Goal: Use online tool/utility: Utilize a website feature to perform a specific function

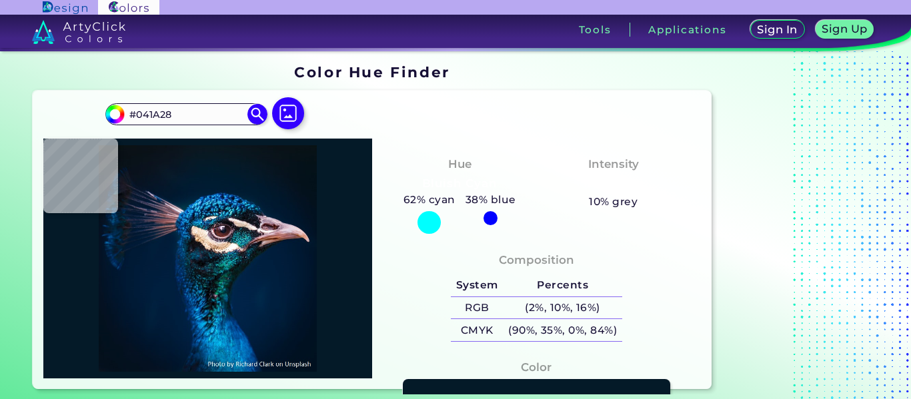
type input "#00192f"
type input "#00192F"
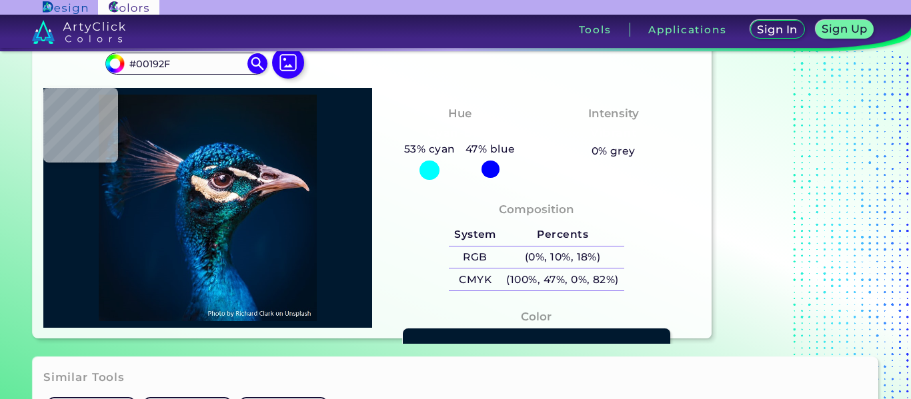
type input "#040e2a"
type input "#040E2A"
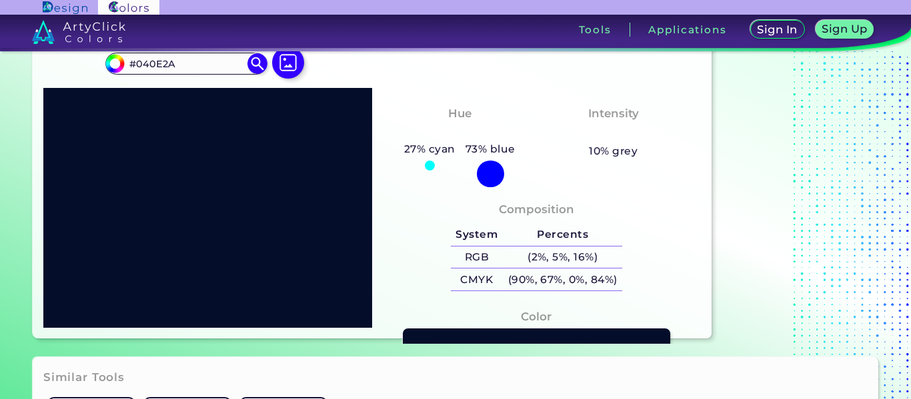
type input "#040c2a"
type input "#040C2A"
type input "#0c042a"
type input "#0C042A"
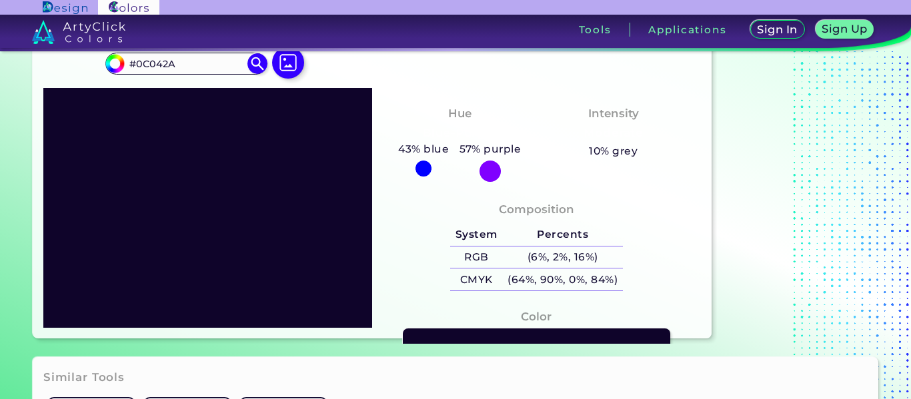
type input "#15042a"
type input "#15042A"
type input "#13042a"
type input "#13042A"
type input "#11042a"
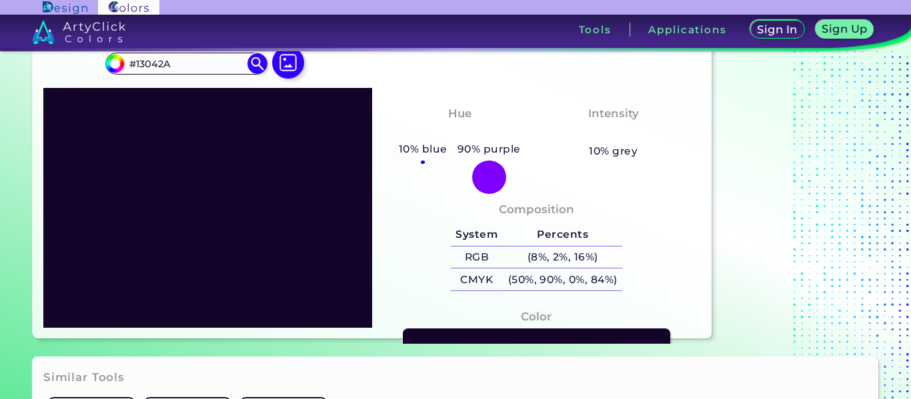
type input "#11042A"
type input "#0f042a"
type input "#0F042A"
type input "#0e042a"
type input "#0E042A"
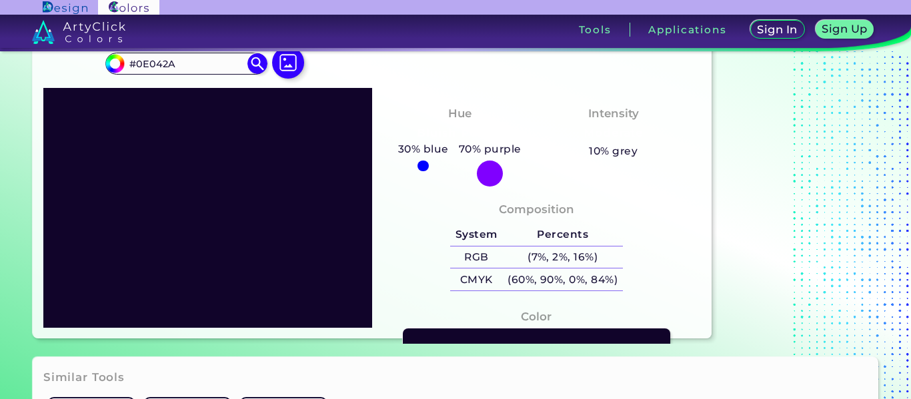
type input "#0c042a"
type input "#0C042A"
type input "#0b0425"
type input "#0B0425"
type input "#0f062d"
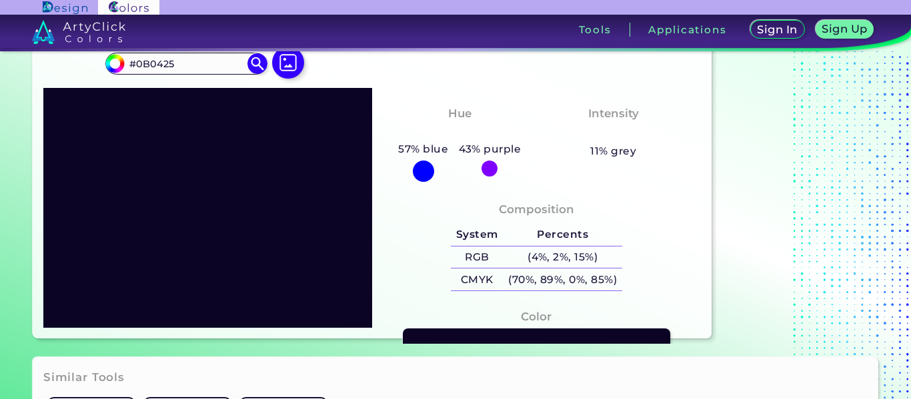
type input "#0F062D"
type input "#11092f"
type input "#11092F"
type input "#1b1140"
type input "#1B1140"
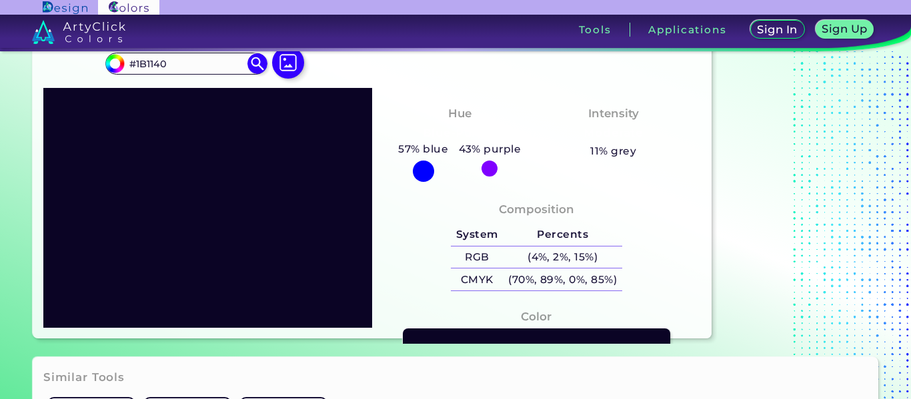
type input "#201646"
type input "#221849"
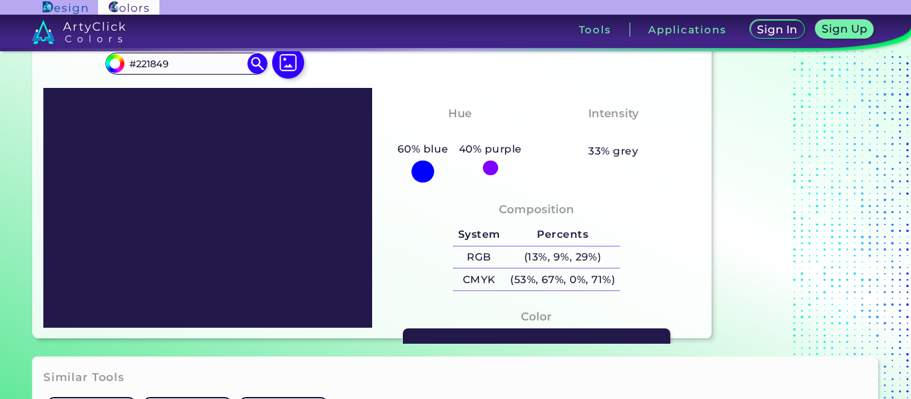
type input "#271b50"
type input "#271B50"
type input "#291e52"
type input "#291E52"
type input "#2e2259"
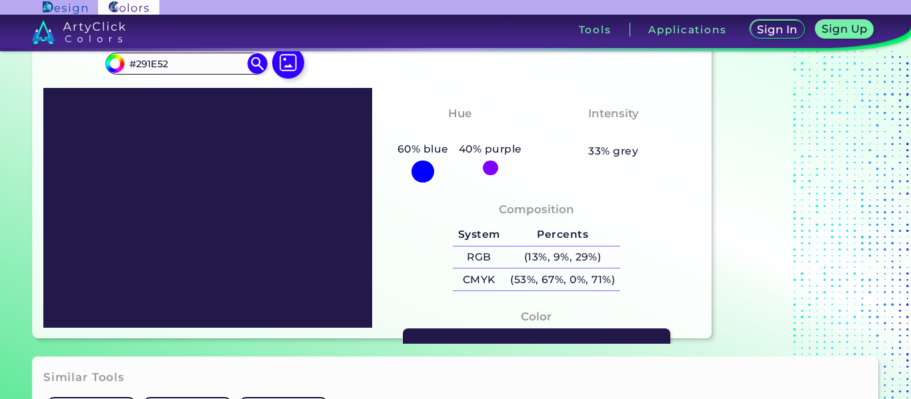
type input "#2E2259"
type input "#31255b"
type input "#31255B"
type input "#33275d"
type input "#33275D"
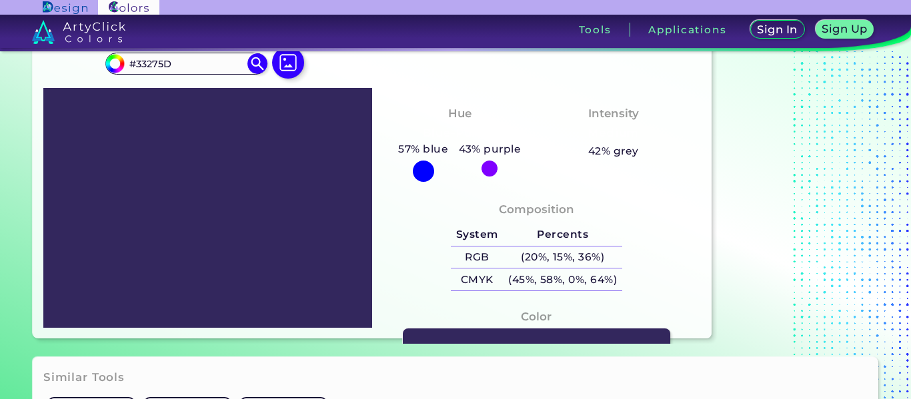
type input "#33285d"
type input "#33285D"
type input "#34285c"
type input "#34285C"
type input "#34295b"
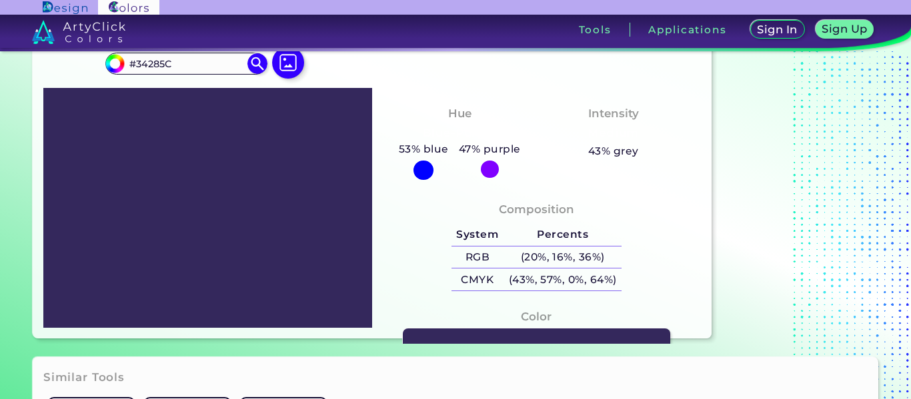
type input "#34295B"
type input "#362b5f"
type input "#362B5F"
type input "#382d62"
type input "#382D62"
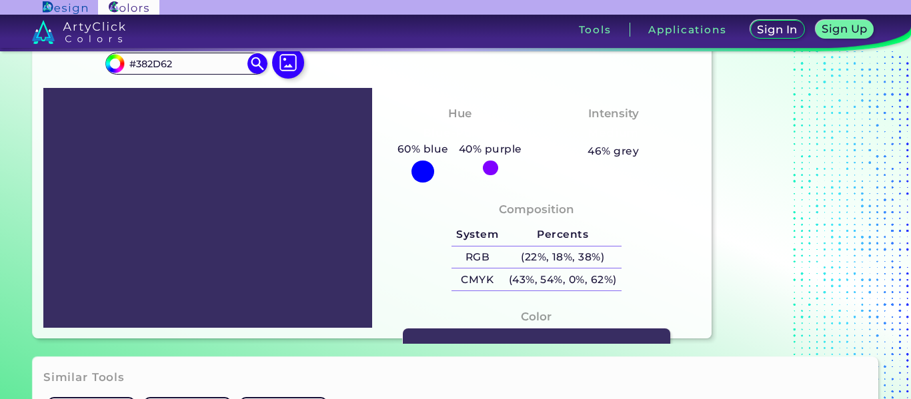
type input "#392e61"
type input "#392E61"
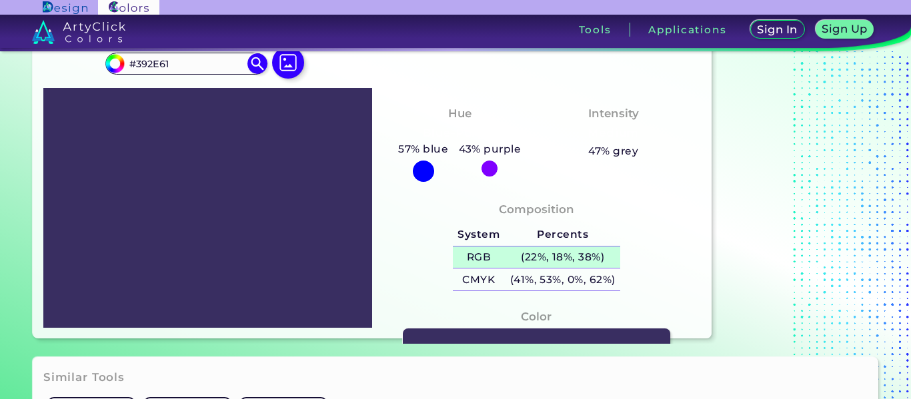
type input "#392e61"
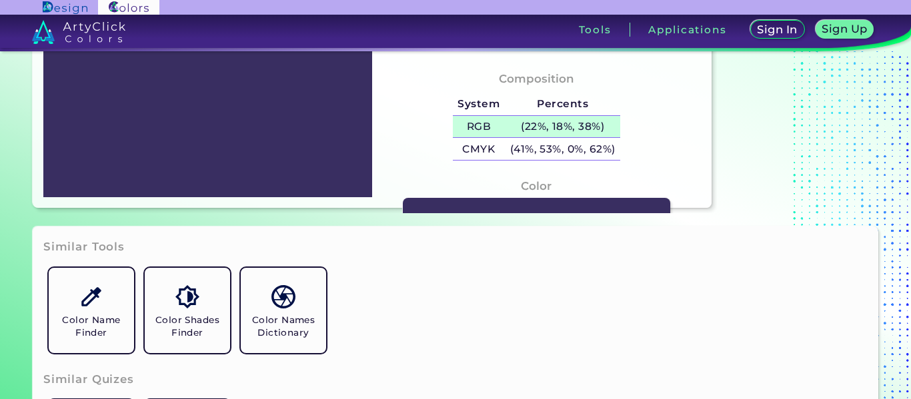
scroll to position [183, 0]
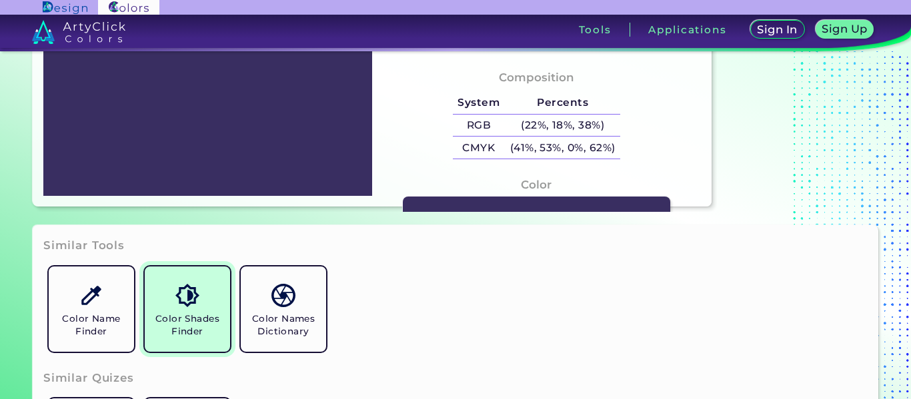
click at [168, 298] on link "Color Shades Finder" at bounding box center [187, 309] width 96 height 96
